Goal: Task Accomplishment & Management: Manage account settings

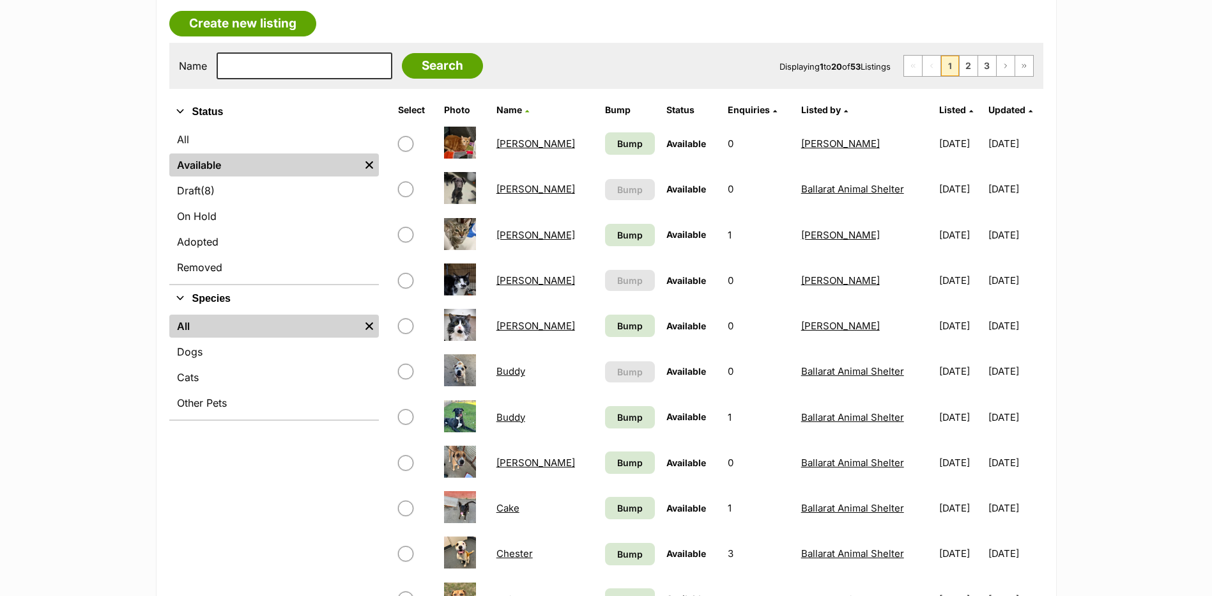
scroll to position [320, 0]
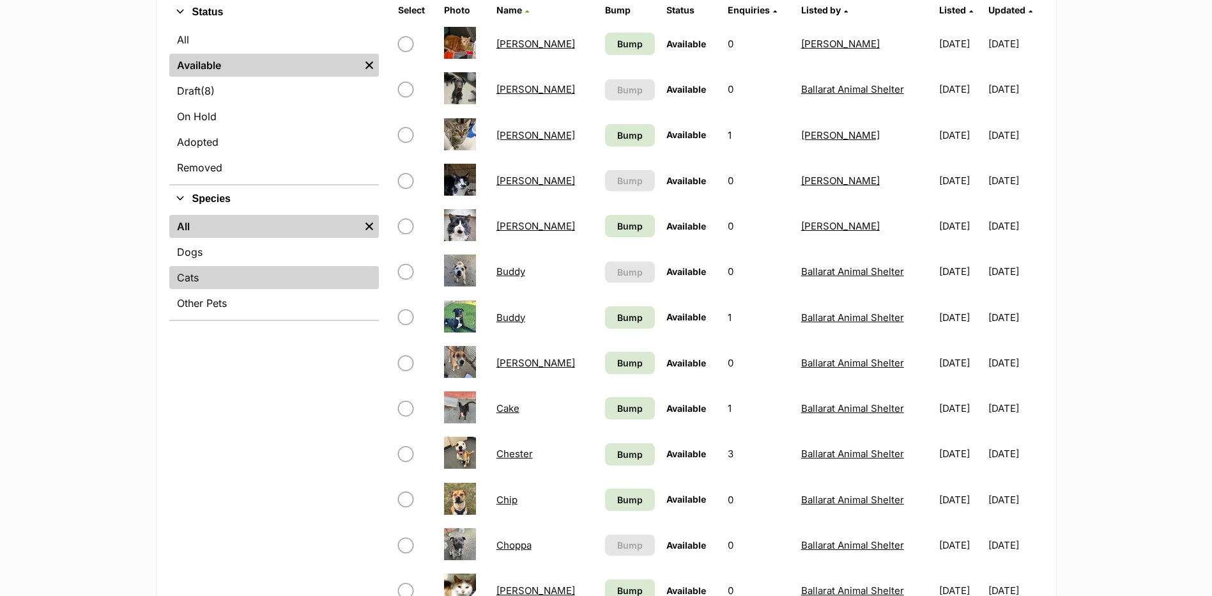
click at [201, 272] on link "Cats" at bounding box center [274, 277] width 210 height 23
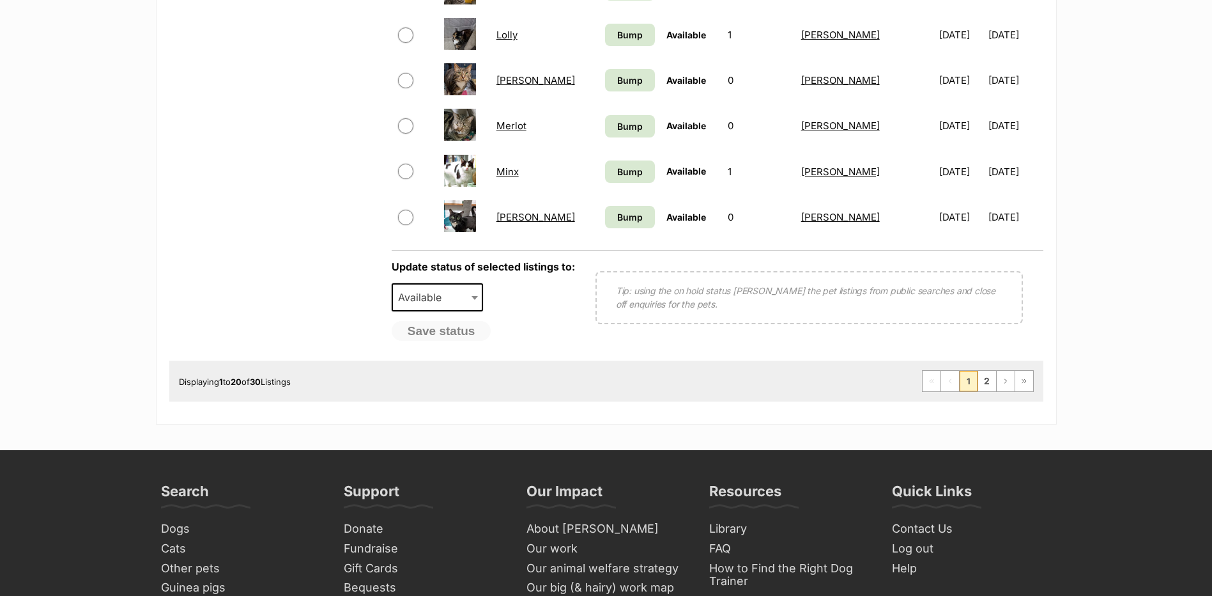
scroll to position [1023, 0]
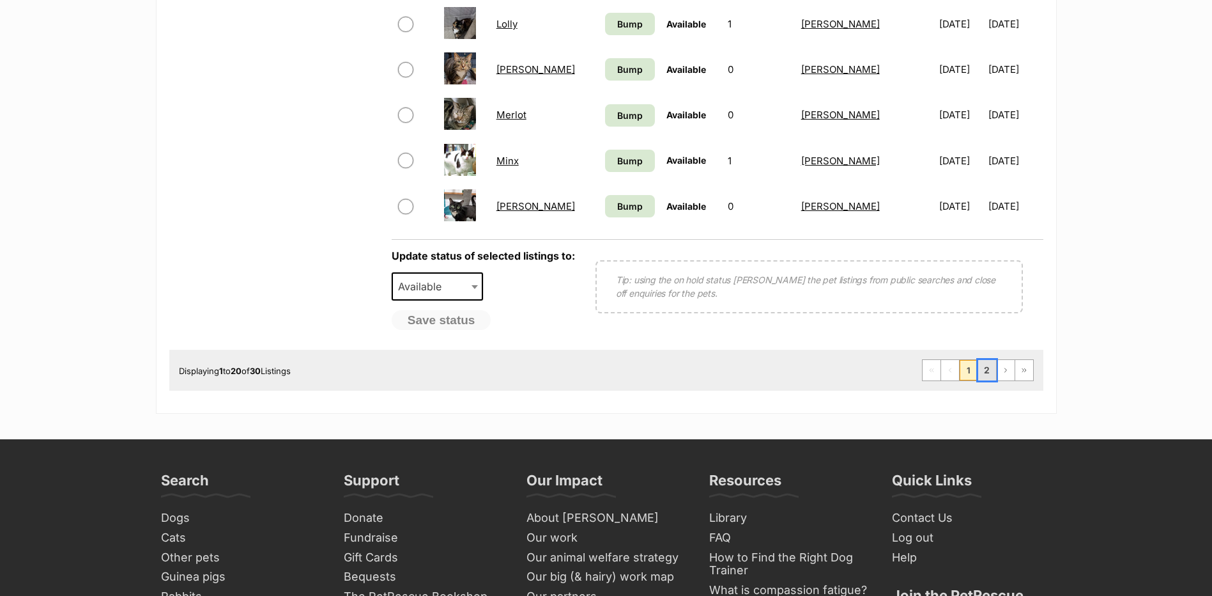
click at [989, 371] on link "2" at bounding box center [987, 370] width 18 height 20
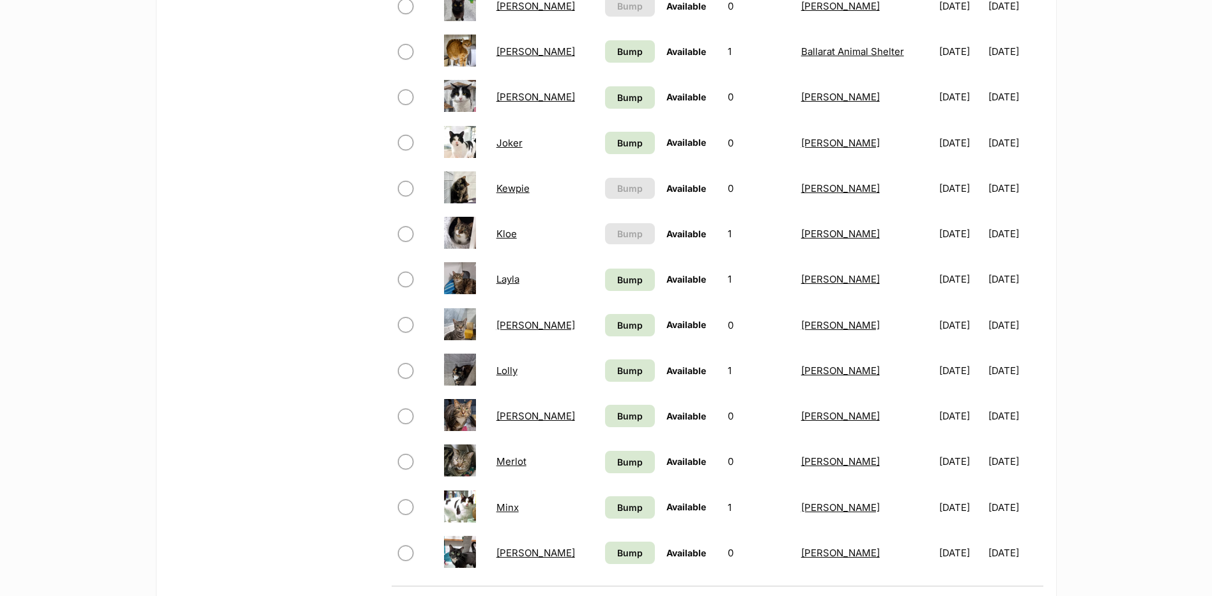
scroll to position [511, 0]
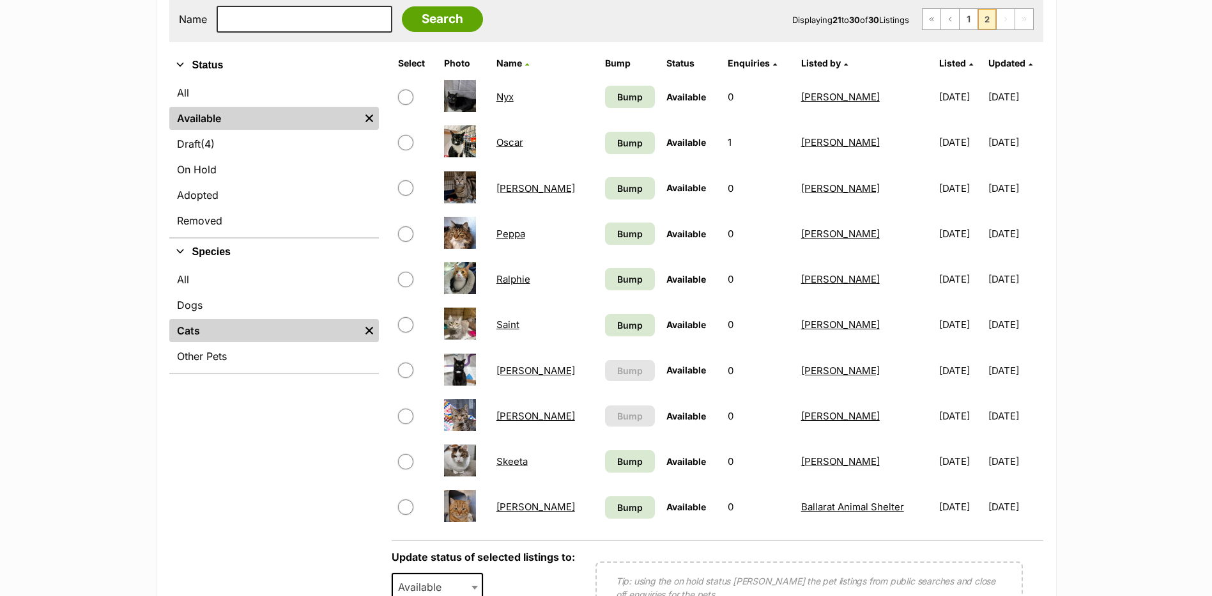
scroll to position [383, 0]
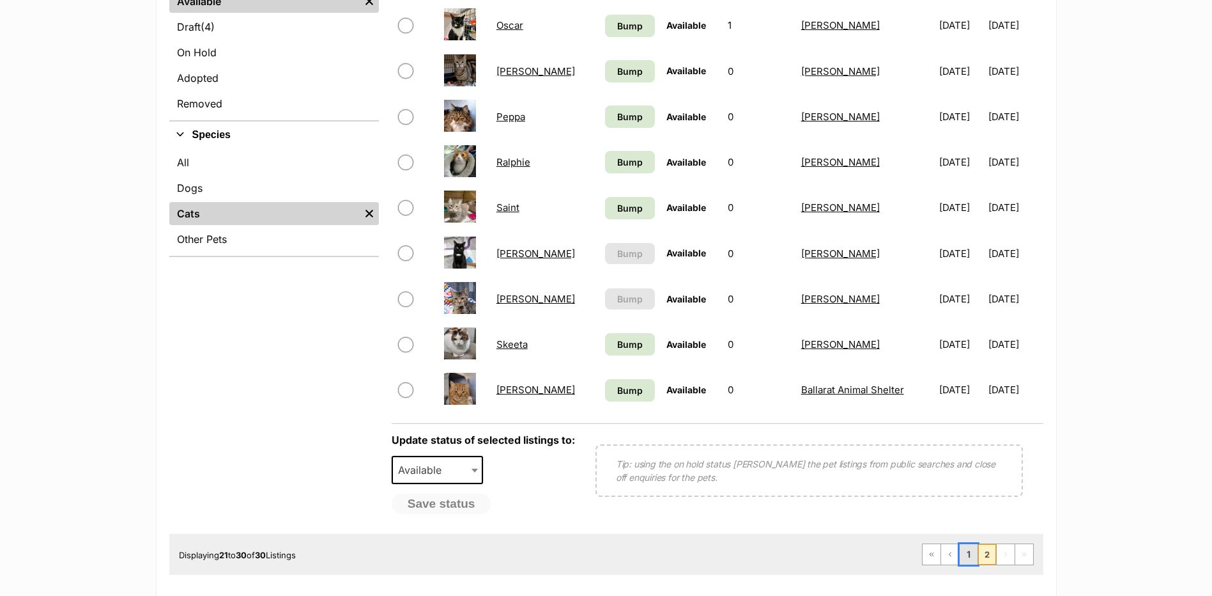
click at [974, 552] on link "1" at bounding box center [969, 554] width 18 height 20
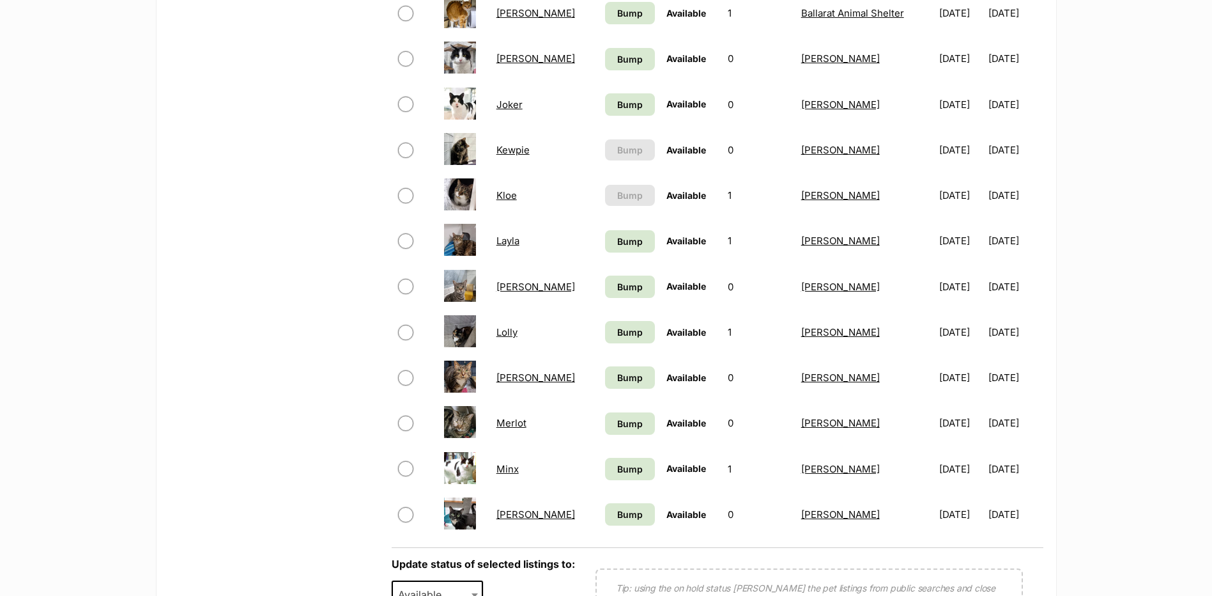
scroll to position [831, 0]
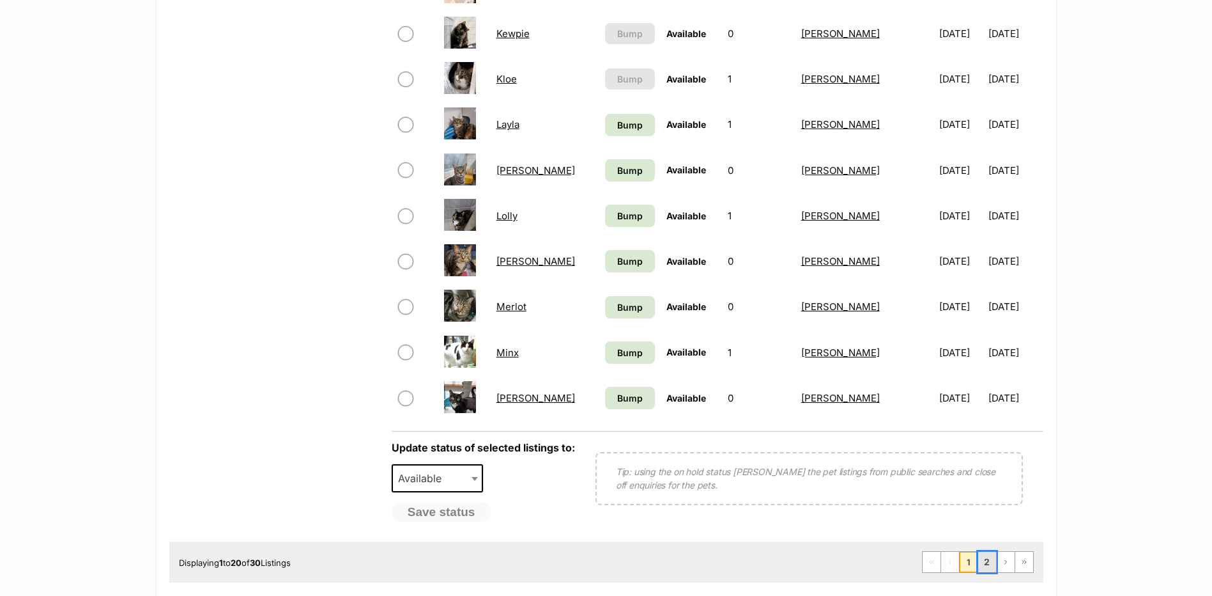
click at [987, 559] on link "2" at bounding box center [987, 562] width 18 height 20
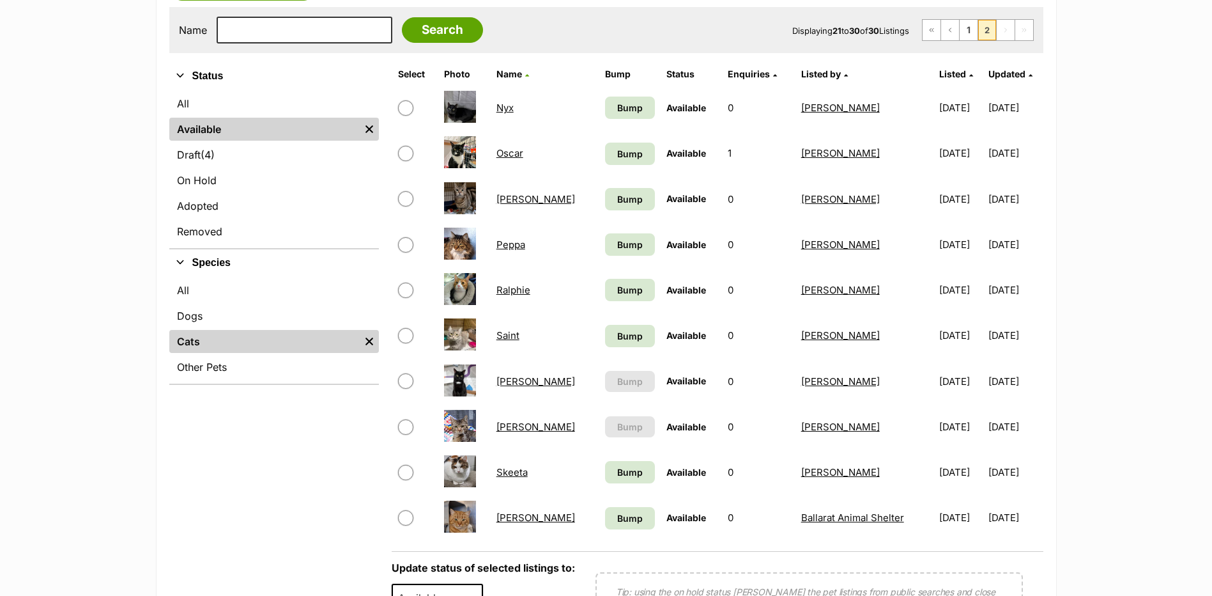
scroll to position [383, 0]
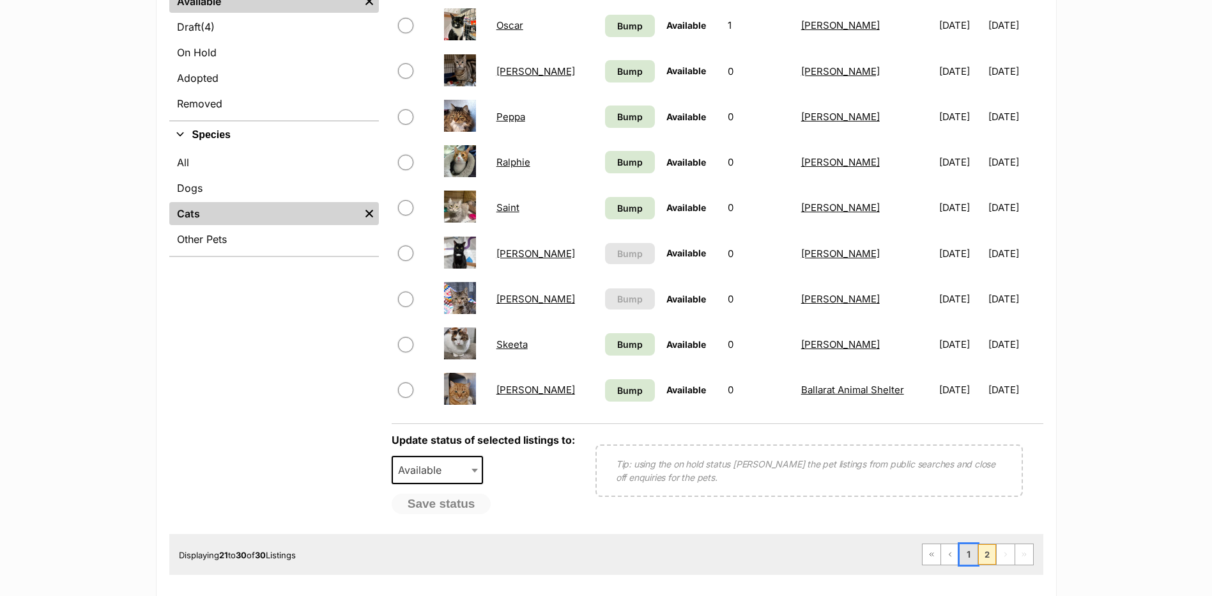
click at [961, 552] on link "1" at bounding box center [969, 554] width 18 height 20
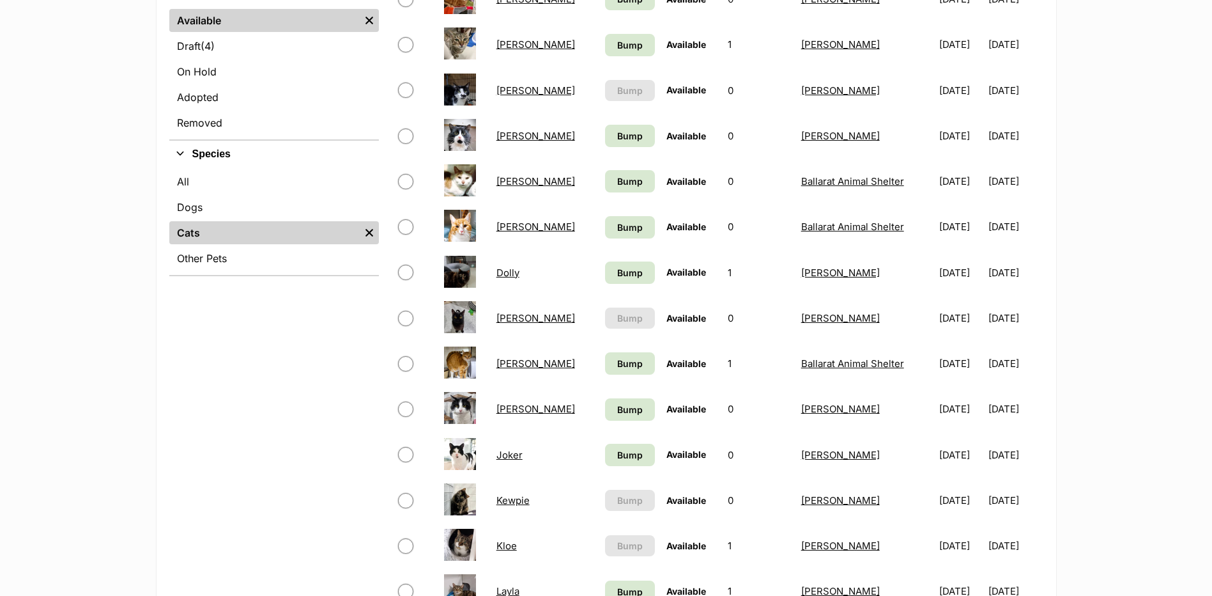
scroll to position [383, 0]
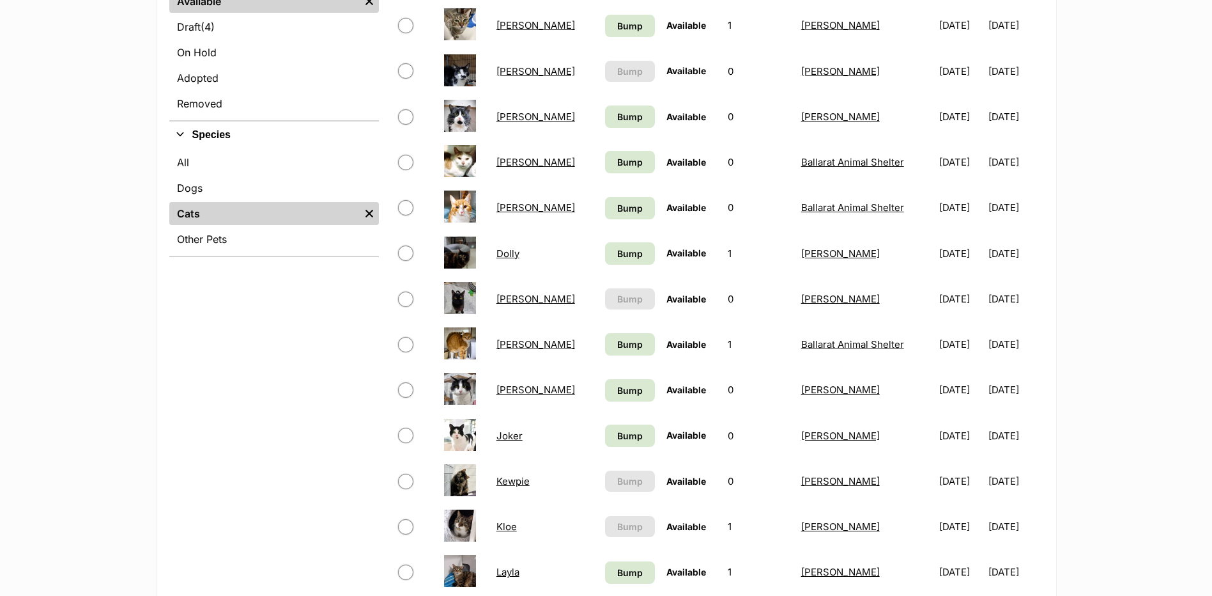
click at [511, 483] on link "Kewpie" at bounding box center [513, 481] width 33 height 12
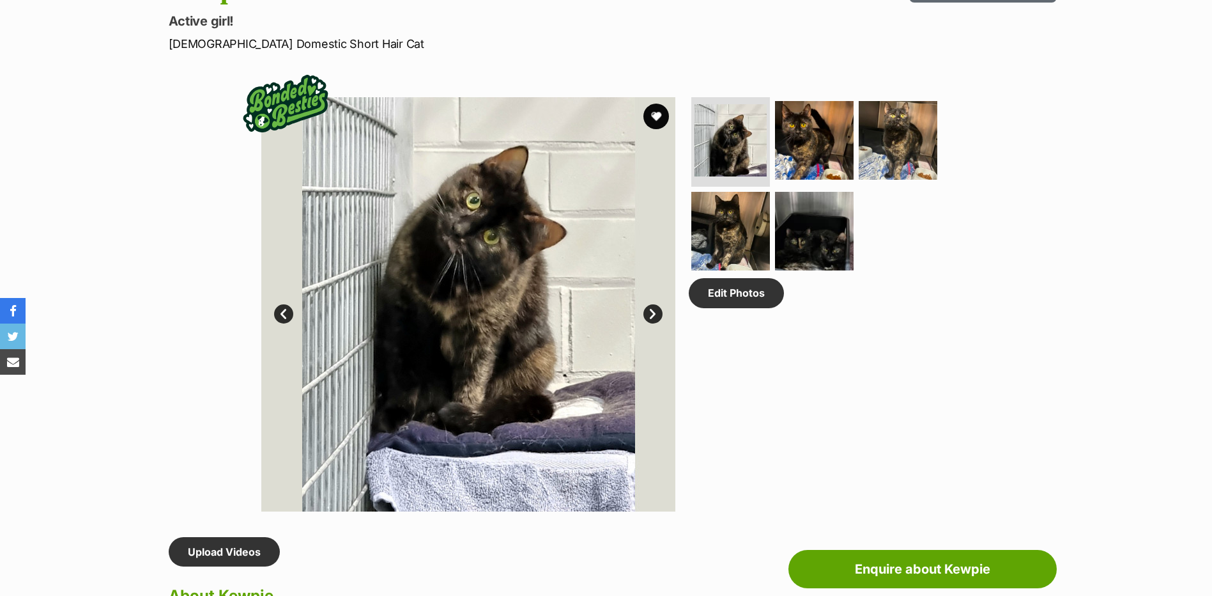
scroll to position [575, 0]
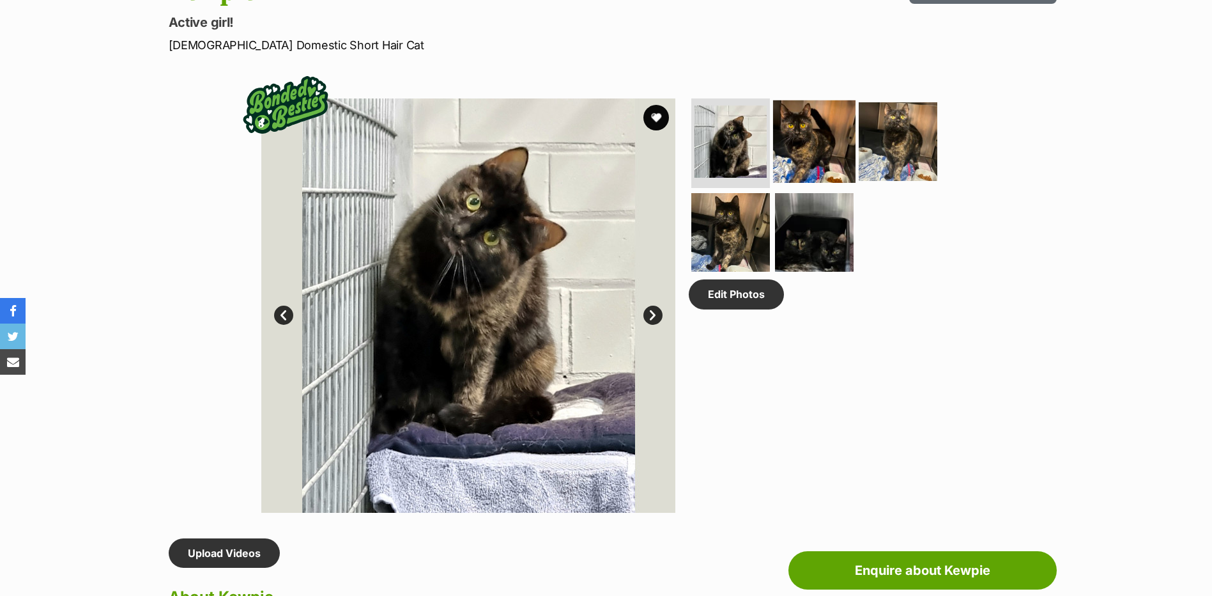
click at [805, 135] on img at bounding box center [814, 141] width 82 height 82
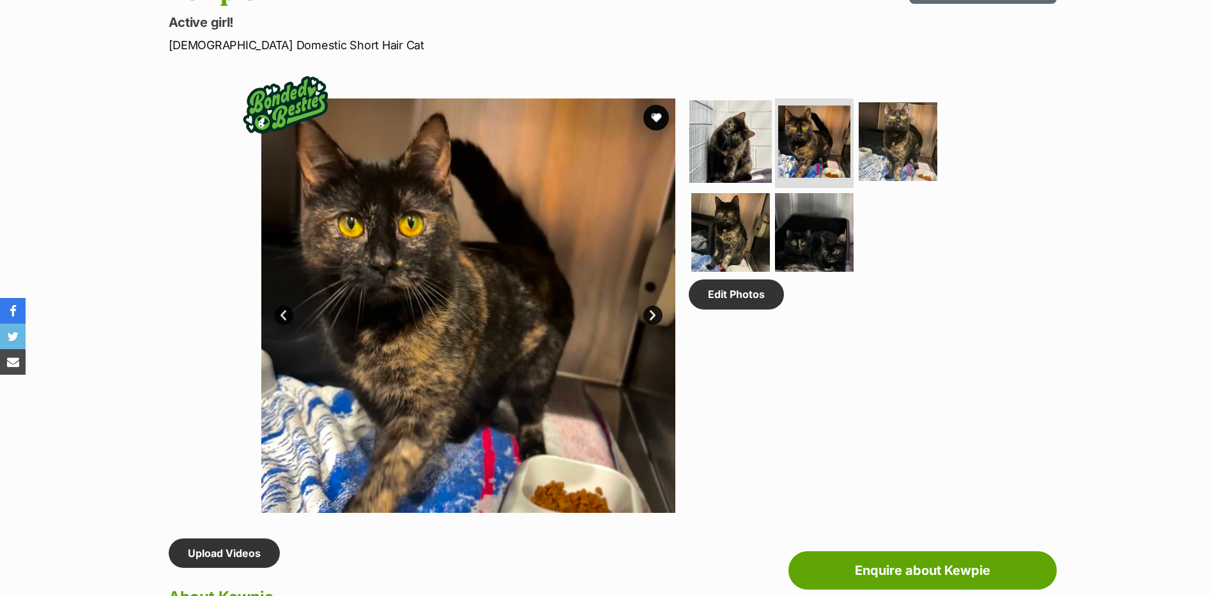
click at [724, 146] on img at bounding box center [731, 141] width 82 height 82
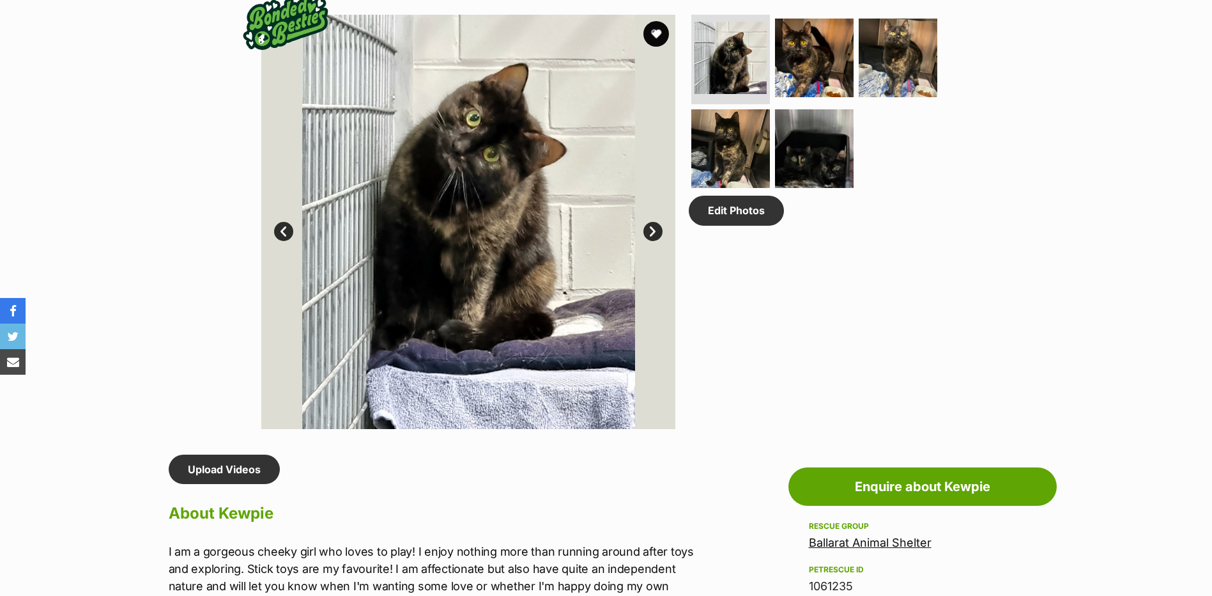
scroll to position [639, 0]
